Goal: Task Accomplishment & Management: Use online tool/utility

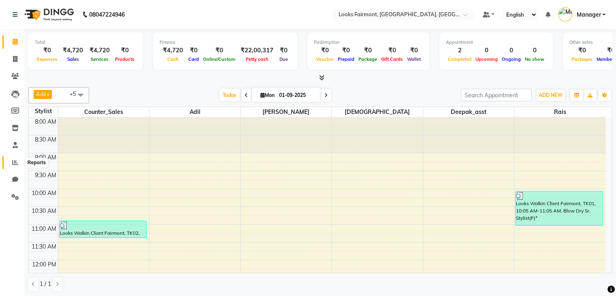
click at [13, 162] on icon at bounding box center [15, 162] width 6 height 6
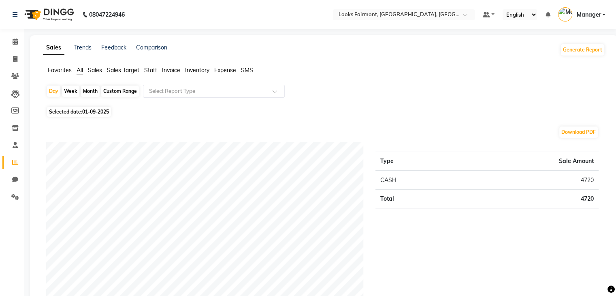
click at [94, 69] on span "Sales" at bounding box center [95, 69] width 14 height 7
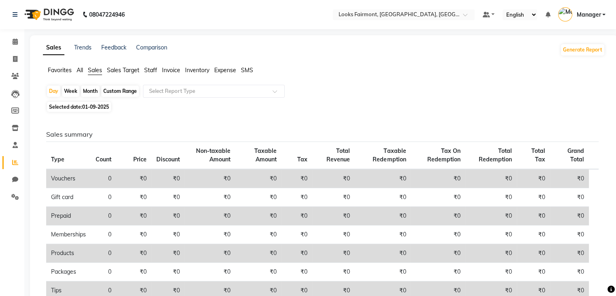
click at [152, 69] on span "Staff" at bounding box center [150, 69] width 13 height 7
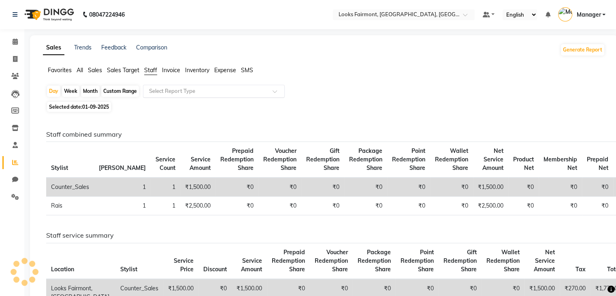
click at [164, 86] on div "Select Report Type" at bounding box center [214, 91] width 142 height 13
click at [378, 78] on div "Favorites All Sales Sales Target Staff Invoice Inventory Expense SMS" at bounding box center [324, 73] width 575 height 15
click at [100, 70] on span "Sales" at bounding box center [95, 69] width 14 height 7
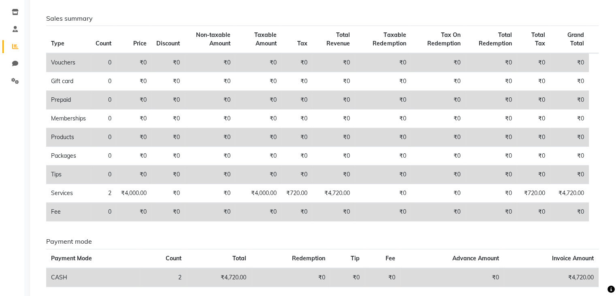
scroll to position [122, 0]
